Goal: Navigation & Orientation: Go to known website

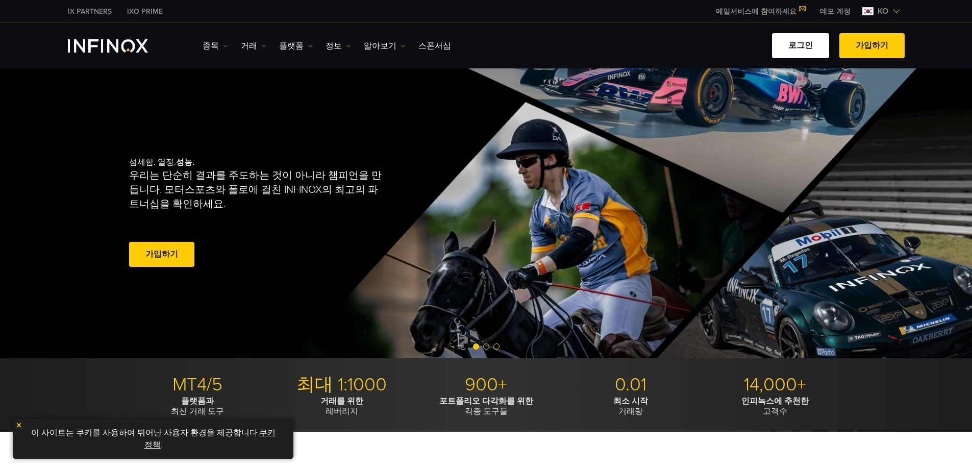
click at [509, 41] on link "로그인" at bounding box center [800, 45] width 57 height 25
